Goal: Information Seeking & Learning: Check status

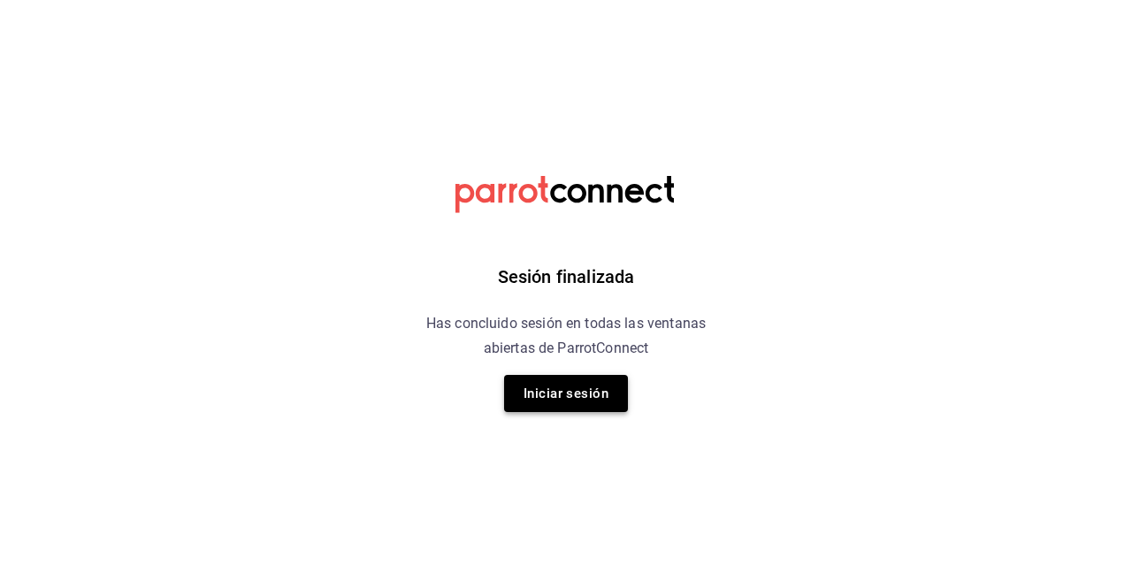
click at [551, 389] on button "Iniciar sesión" at bounding box center [566, 393] width 124 height 37
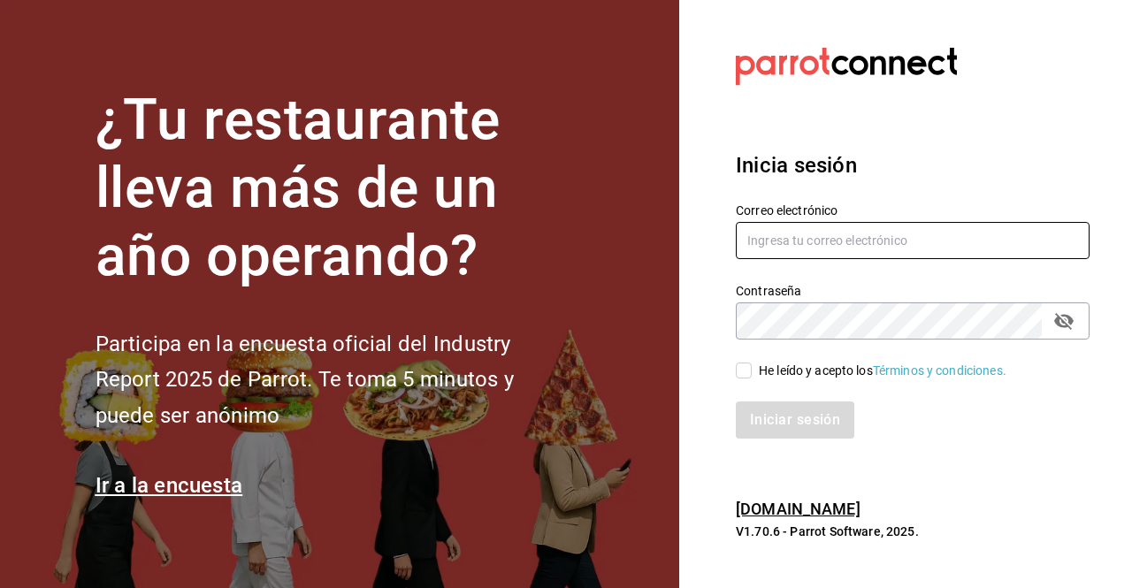
click at [840, 246] on input "text" at bounding box center [913, 240] width 354 height 37
type input "jesus.vazquez@grupocosteno.com"
click at [745, 371] on input "He leído y acepto los Términos y condiciones." at bounding box center [744, 371] width 16 height 16
checkbox input "true"
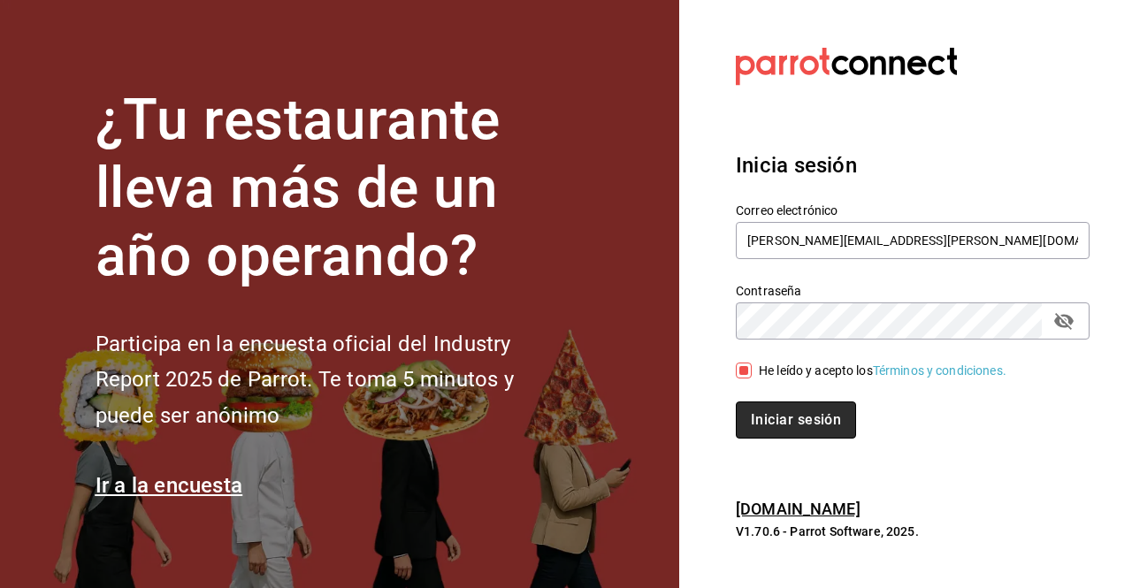
click at [771, 407] on button "Iniciar sesión" at bounding box center [796, 419] width 120 height 37
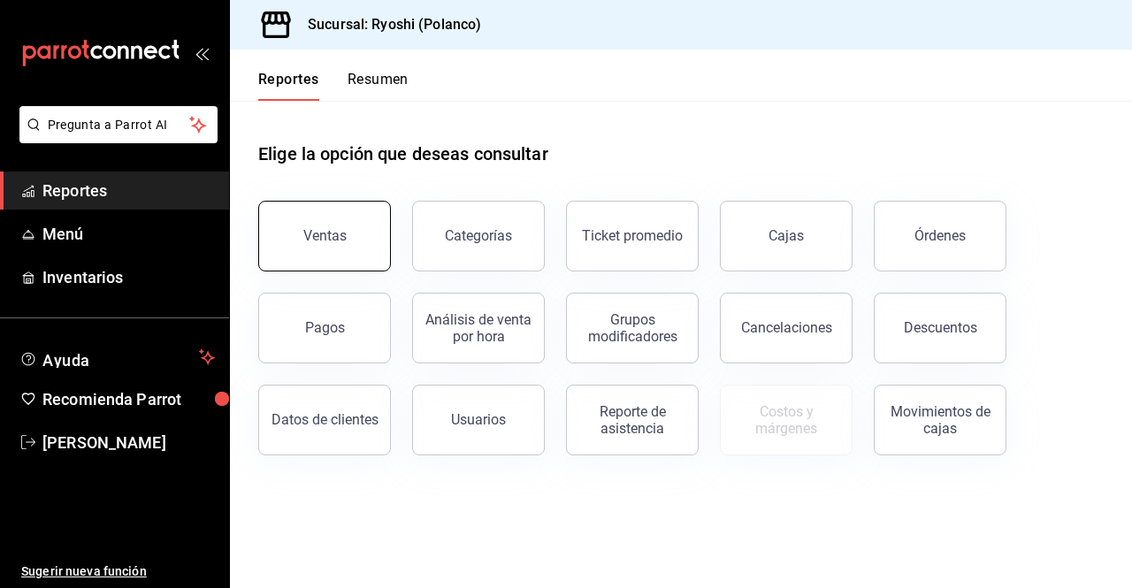
click at [347, 212] on button "Ventas" at bounding box center [324, 236] width 133 height 71
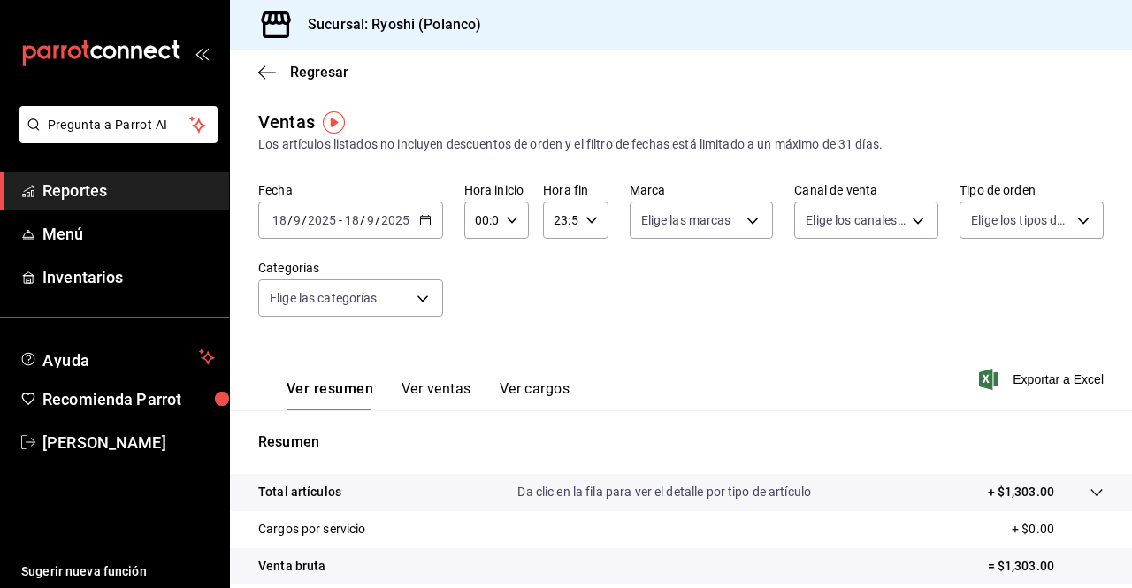
click at [441, 386] on button "Ver ventas" at bounding box center [436, 395] width 70 height 30
